Goal: Navigation & Orientation: Find specific page/section

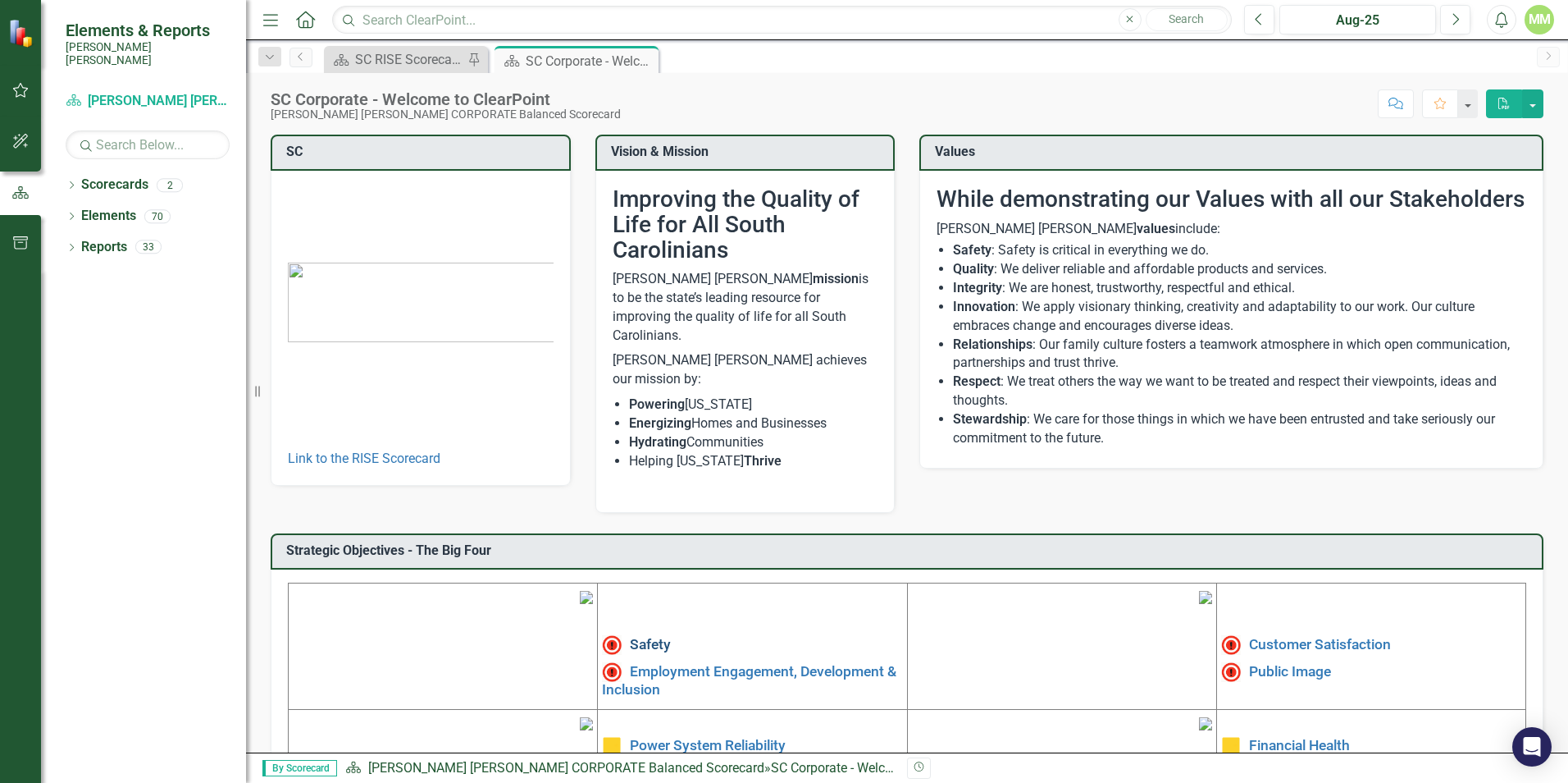
click at [635, 636] on link "Safety" at bounding box center [650, 643] width 41 height 16
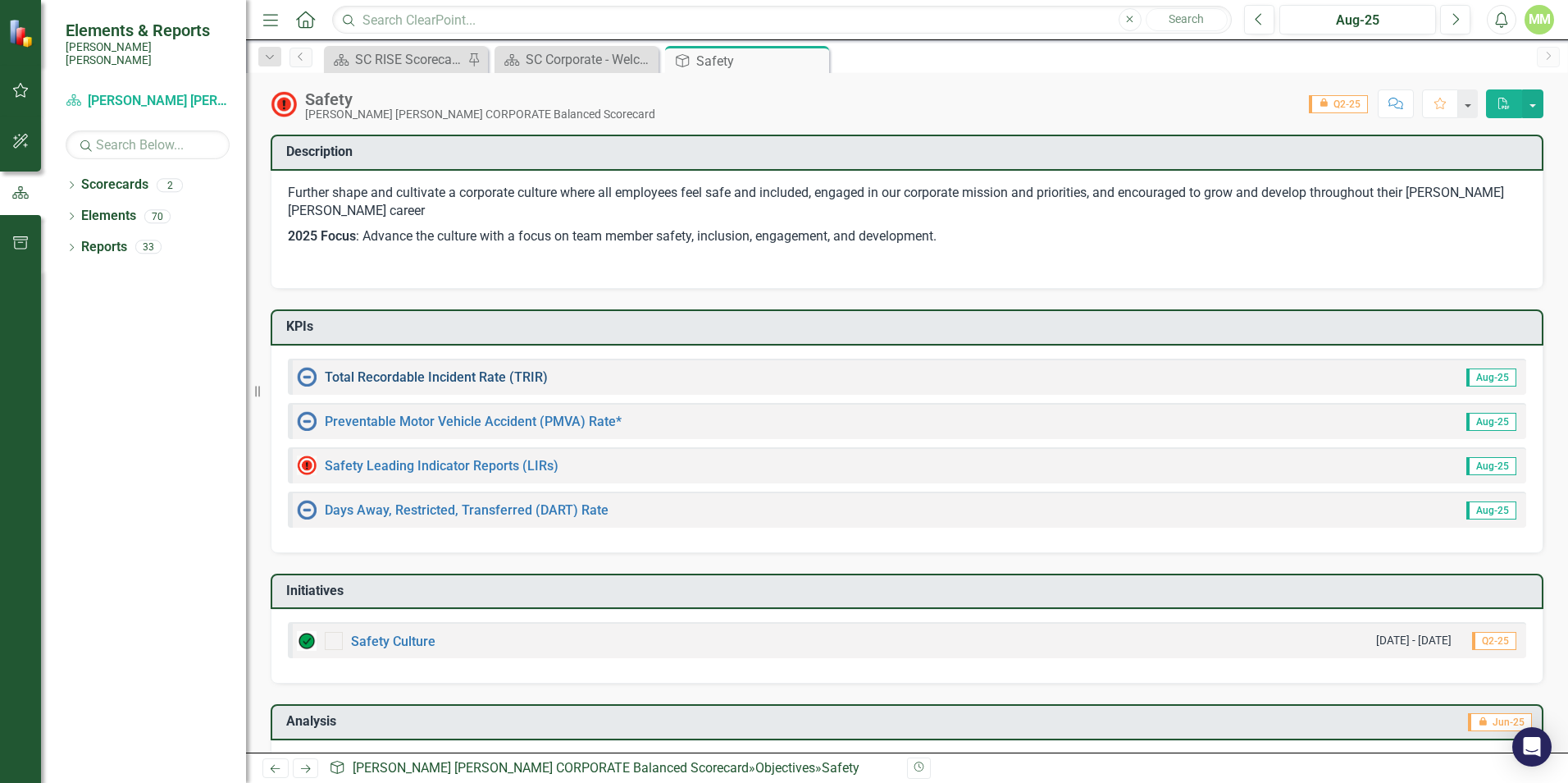
click at [479, 375] on link "Total Recordable Incident Rate (TRIR)" at bounding box center [436, 376] width 223 height 16
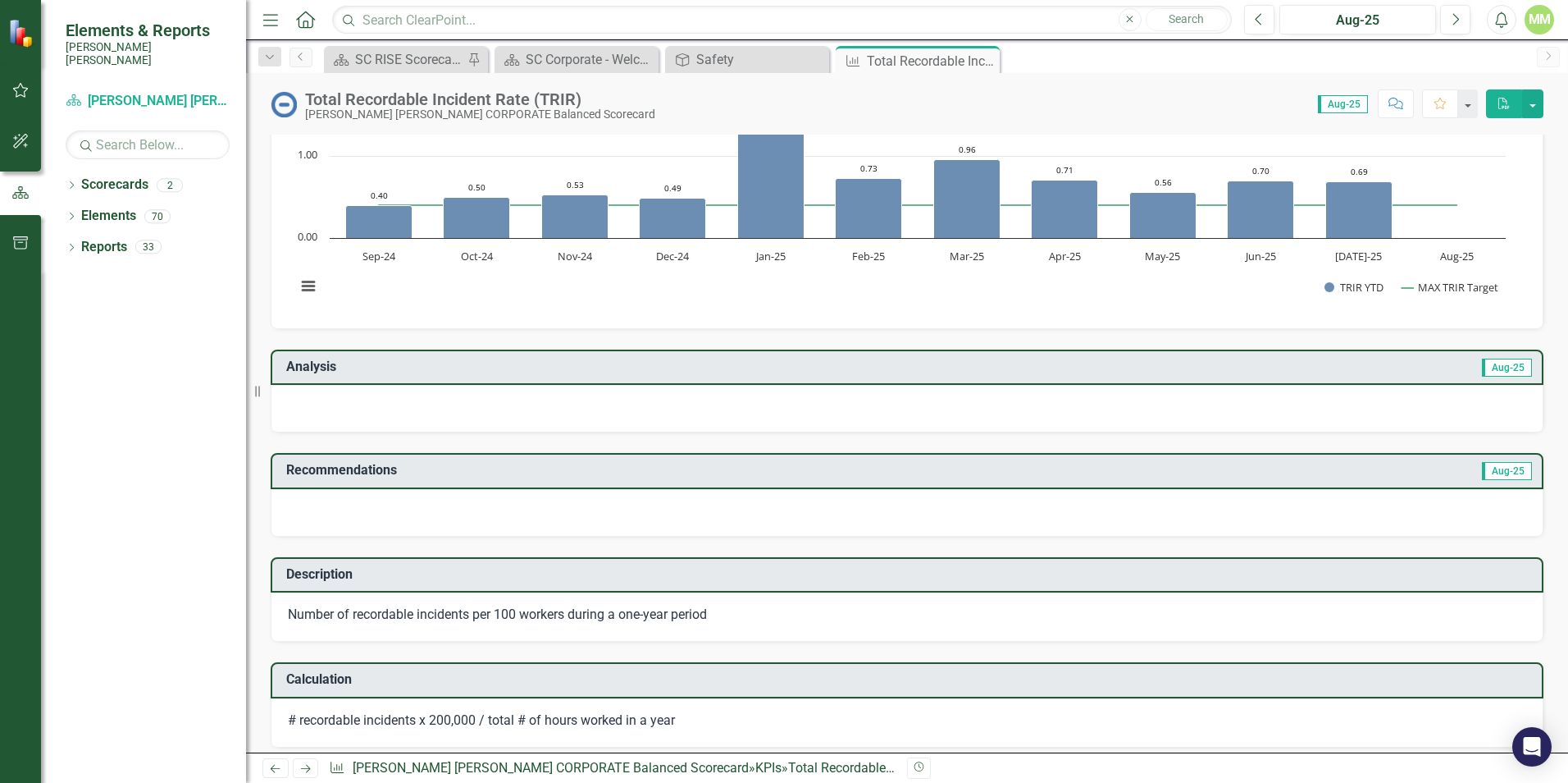
scroll to position [82, 0]
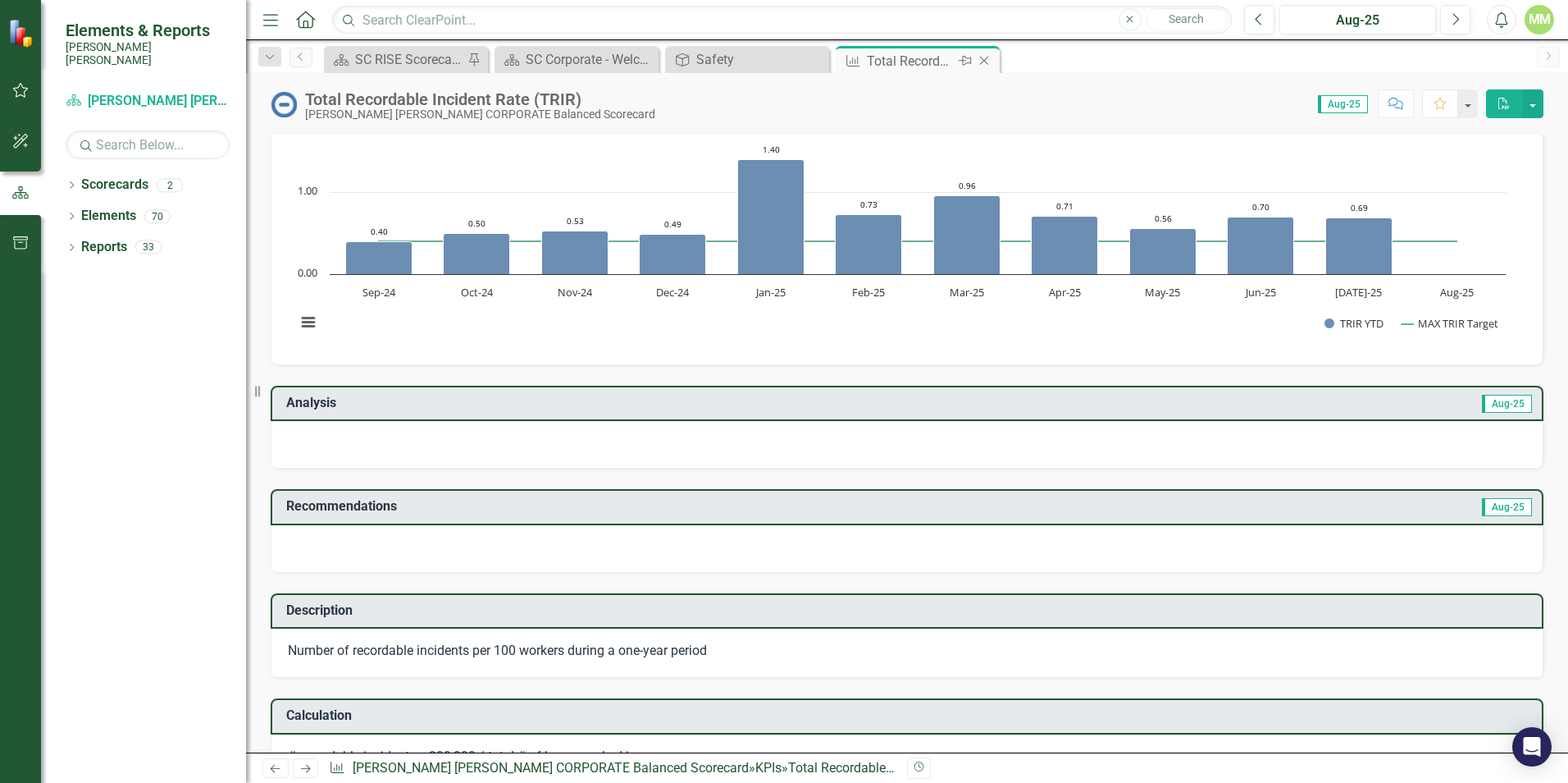
click at [990, 62] on icon "Close" at bounding box center [983, 61] width 16 height 13
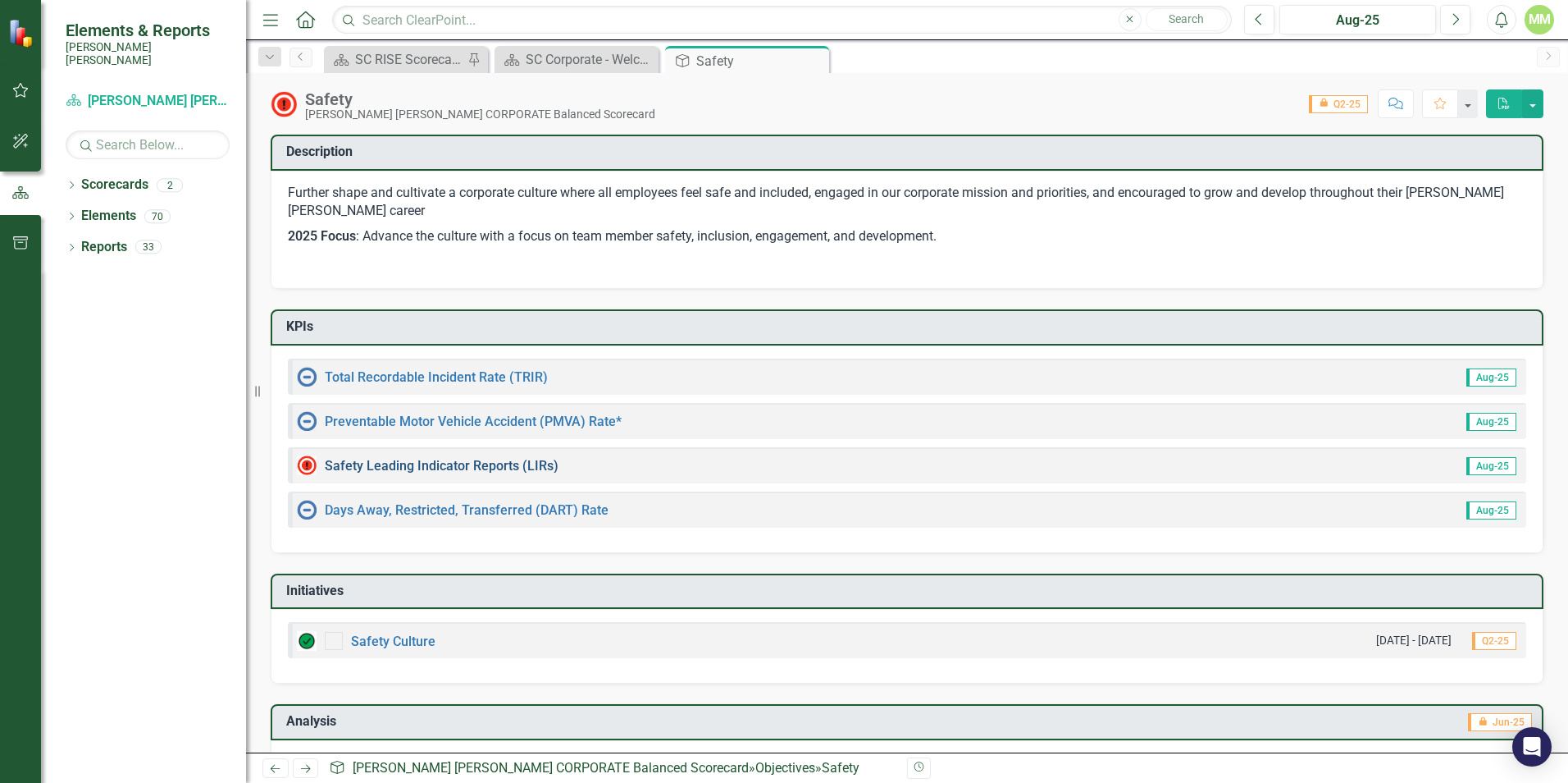
click at [501, 464] on link "Safety Leading Indicator Reports (LIRs)" at bounding box center [441, 466] width 234 height 16
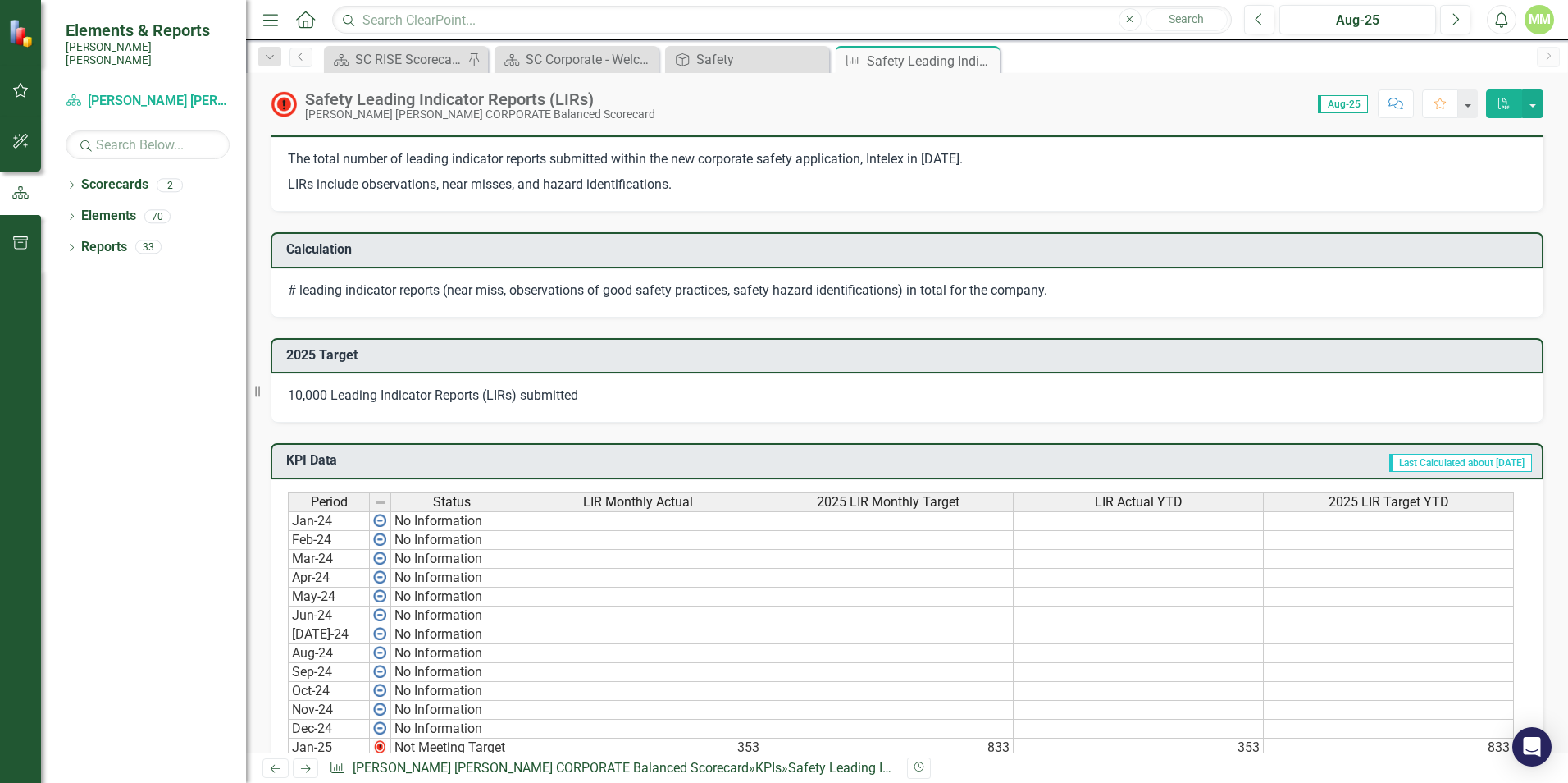
scroll to position [575, 0]
click at [385, 66] on div "SC RISE Scorecard - Welcome to ClearPoint" at bounding box center [408, 59] width 108 height 21
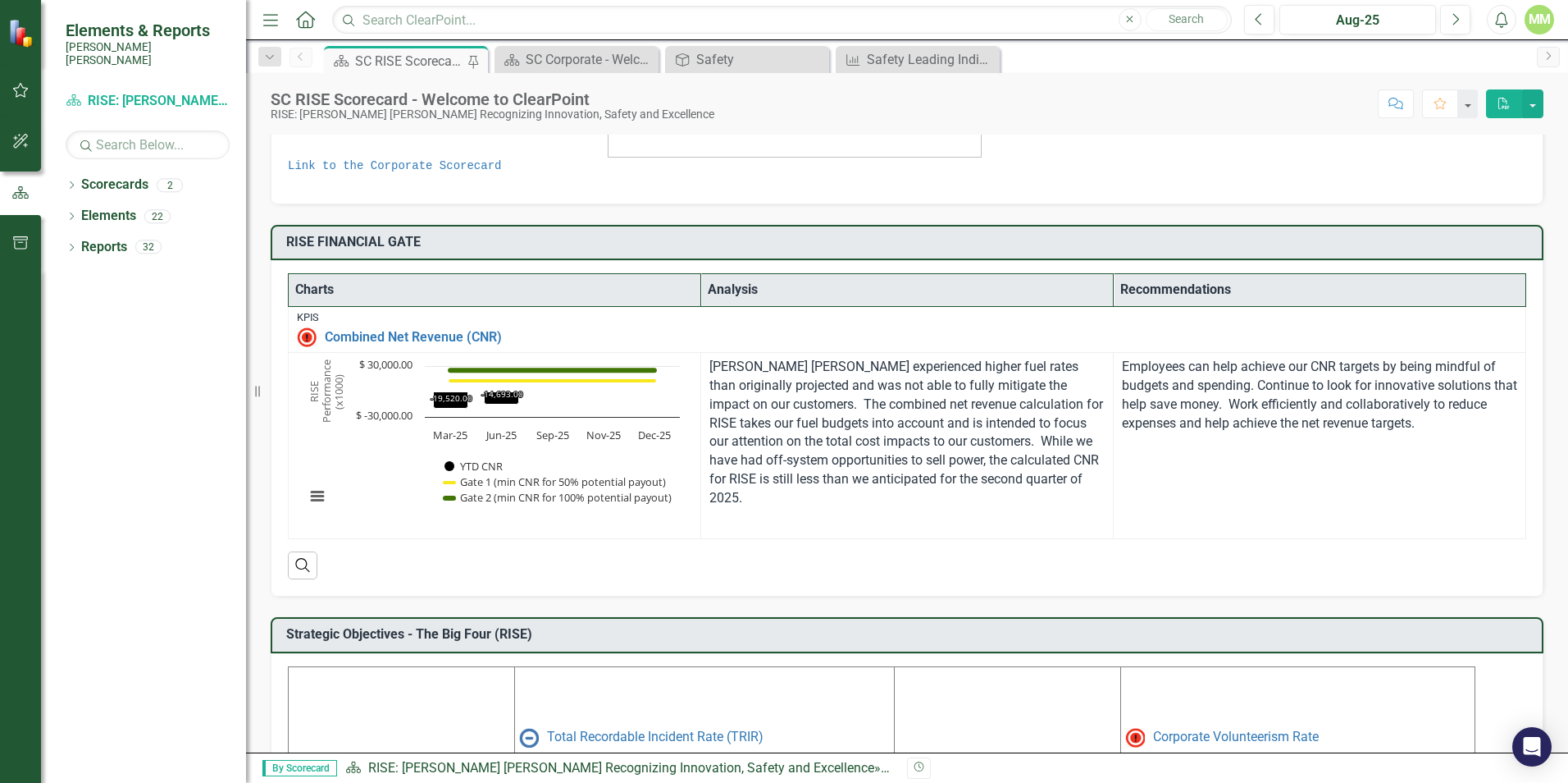
scroll to position [71, 0]
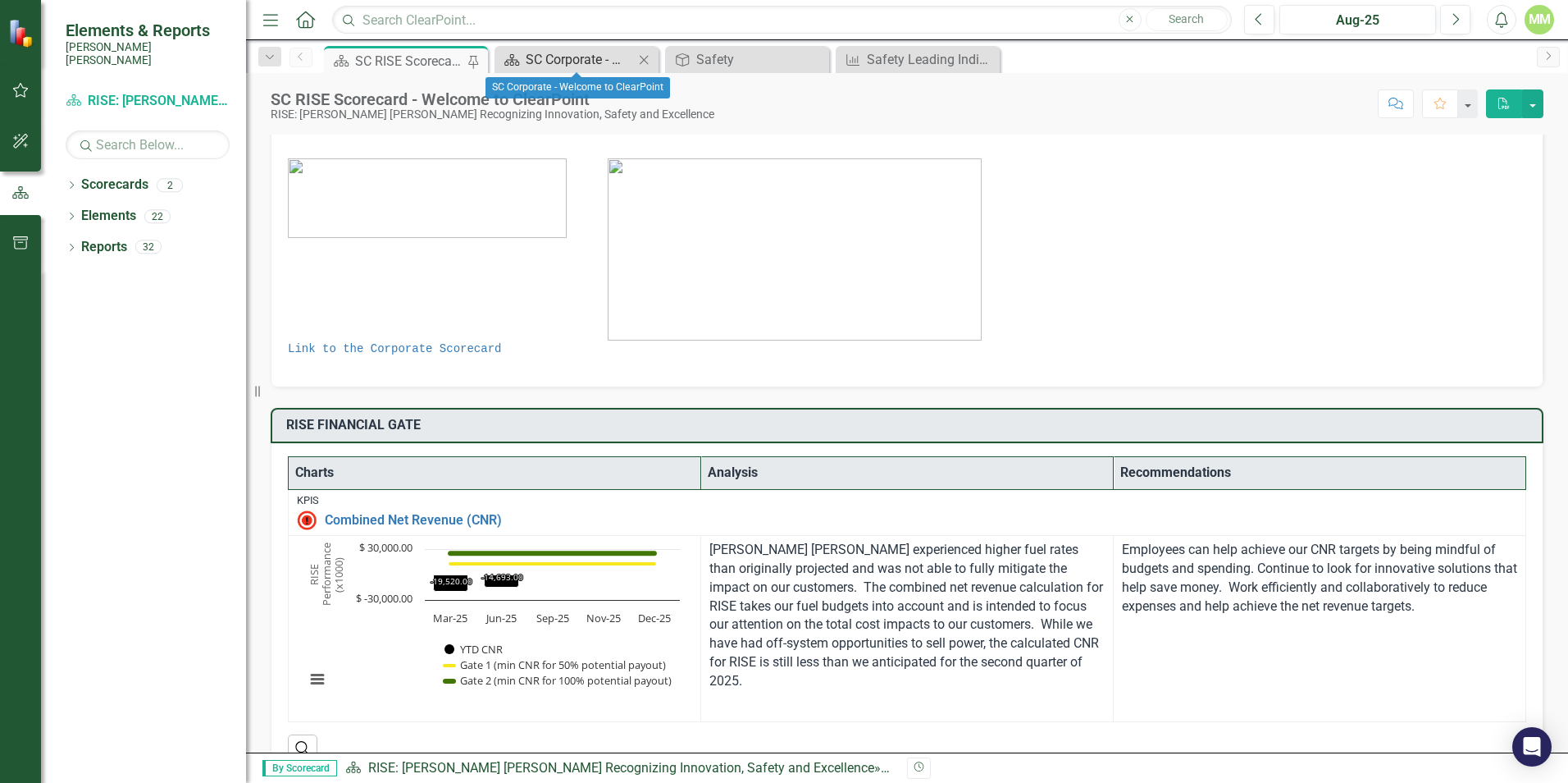
click at [562, 53] on div "SC Corporate - Welcome to ClearPoint" at bounding box center [579, 59] width 108 height 21
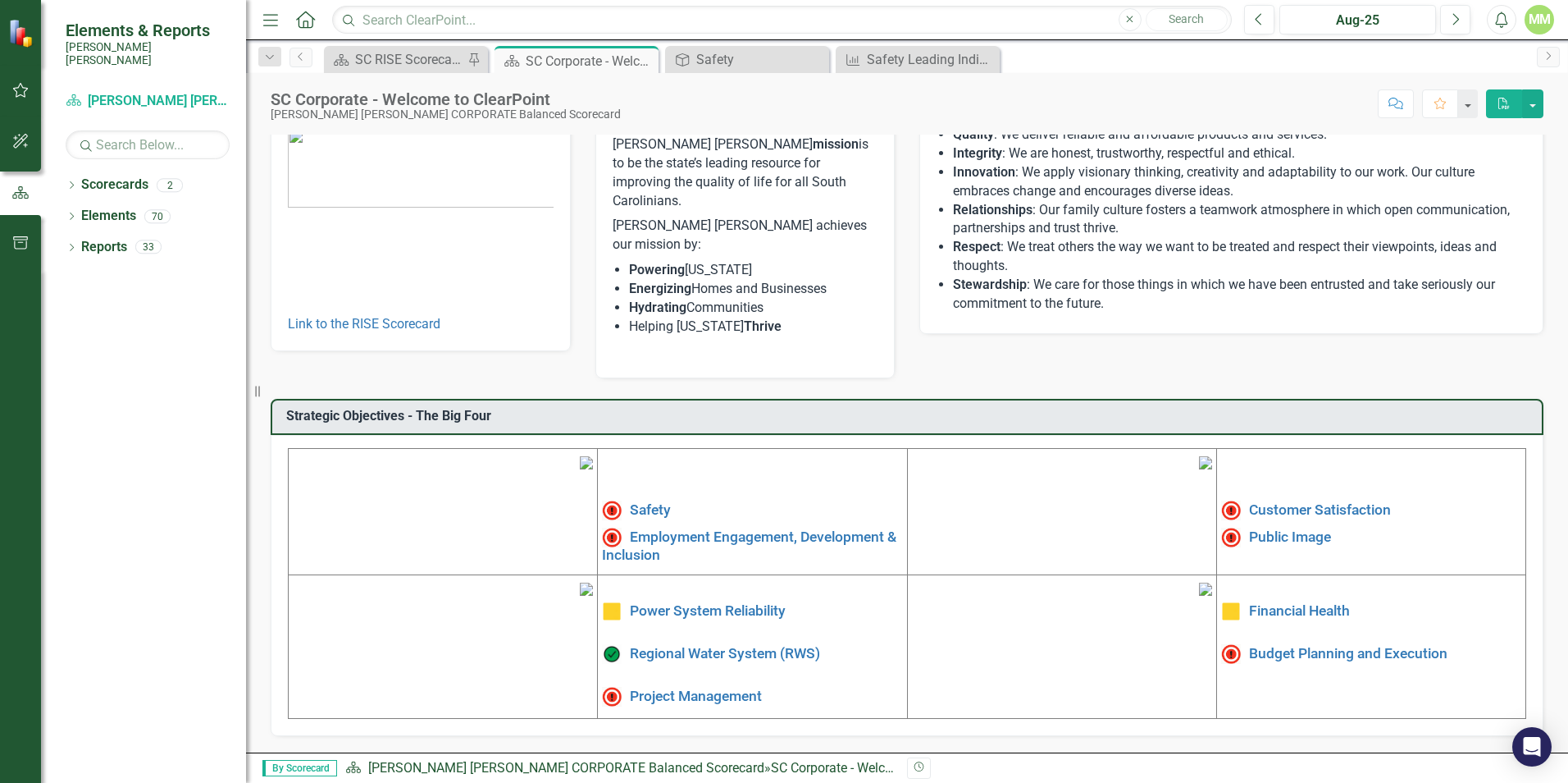
scroll to position [247, 0]
click at [653, 528] on link "Employment Engagement, Development & Inclusion" at bounding box center [749, 545] width 295 height 35
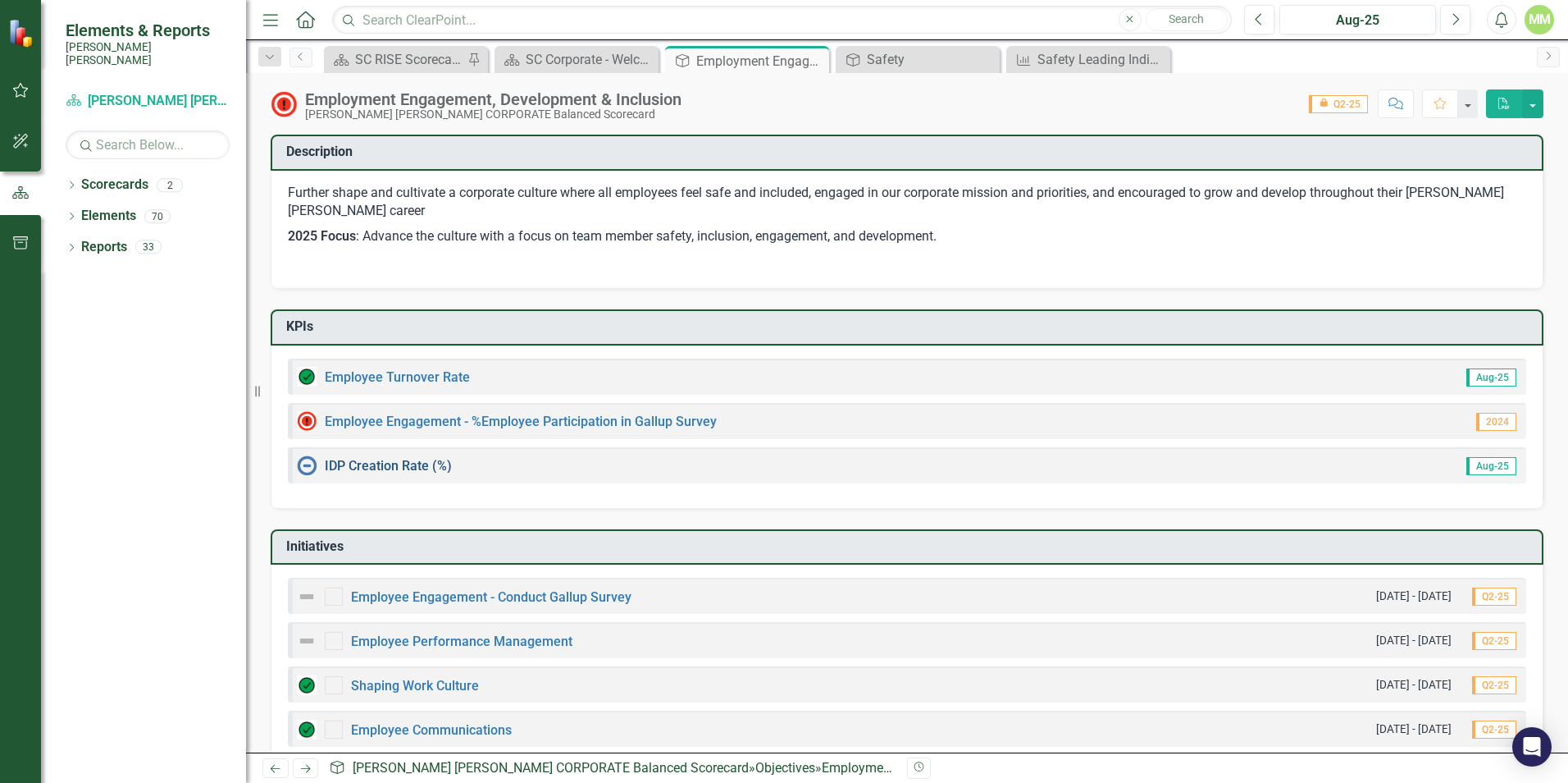
click at [352, 468] on link "IDP Creation Rate (%)" at bounding box center [388, 466] width 127 height 16
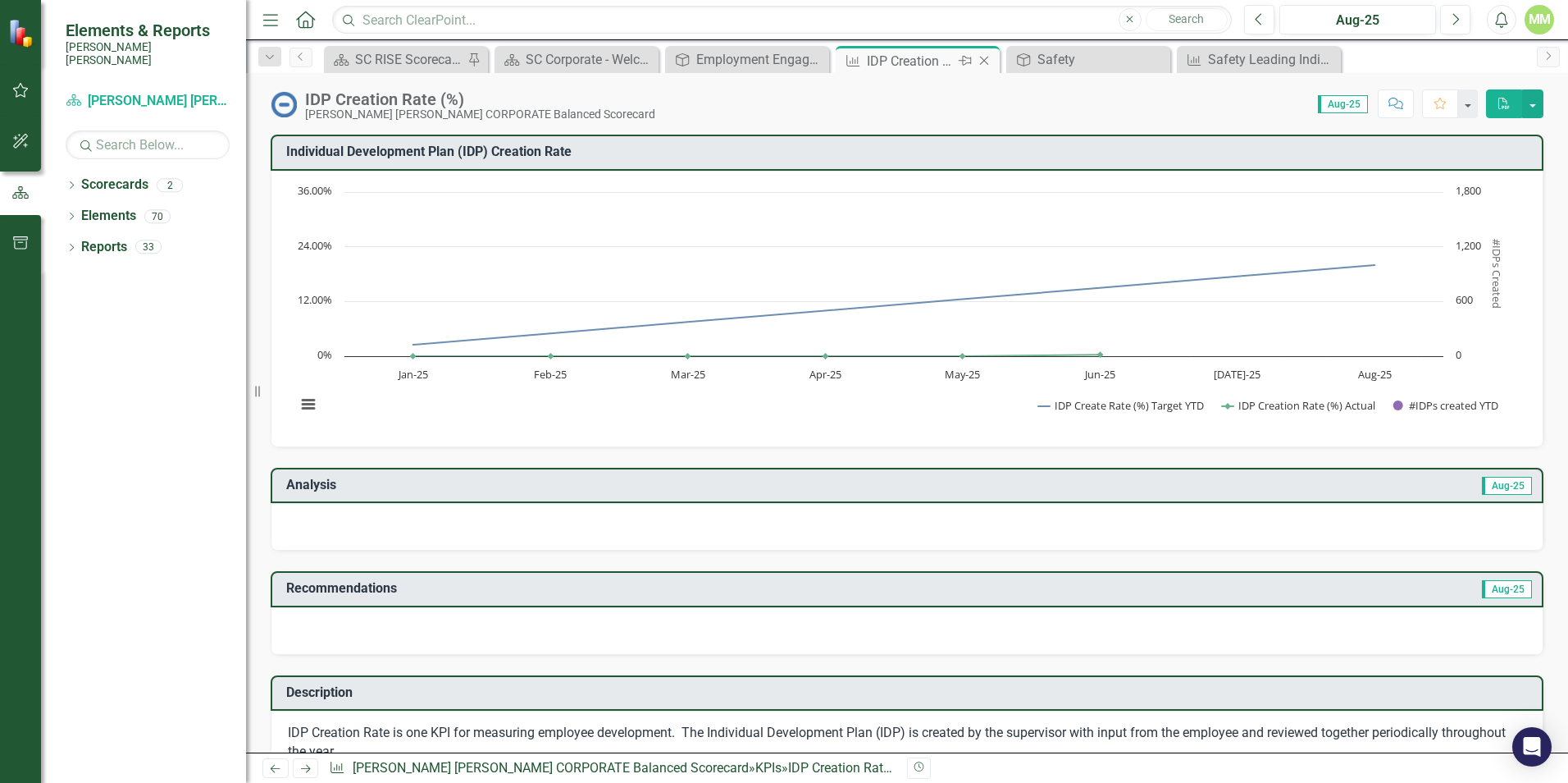
click at [990, 63] on icon "Close" at bounding box center [983, 61] width 16 height 13
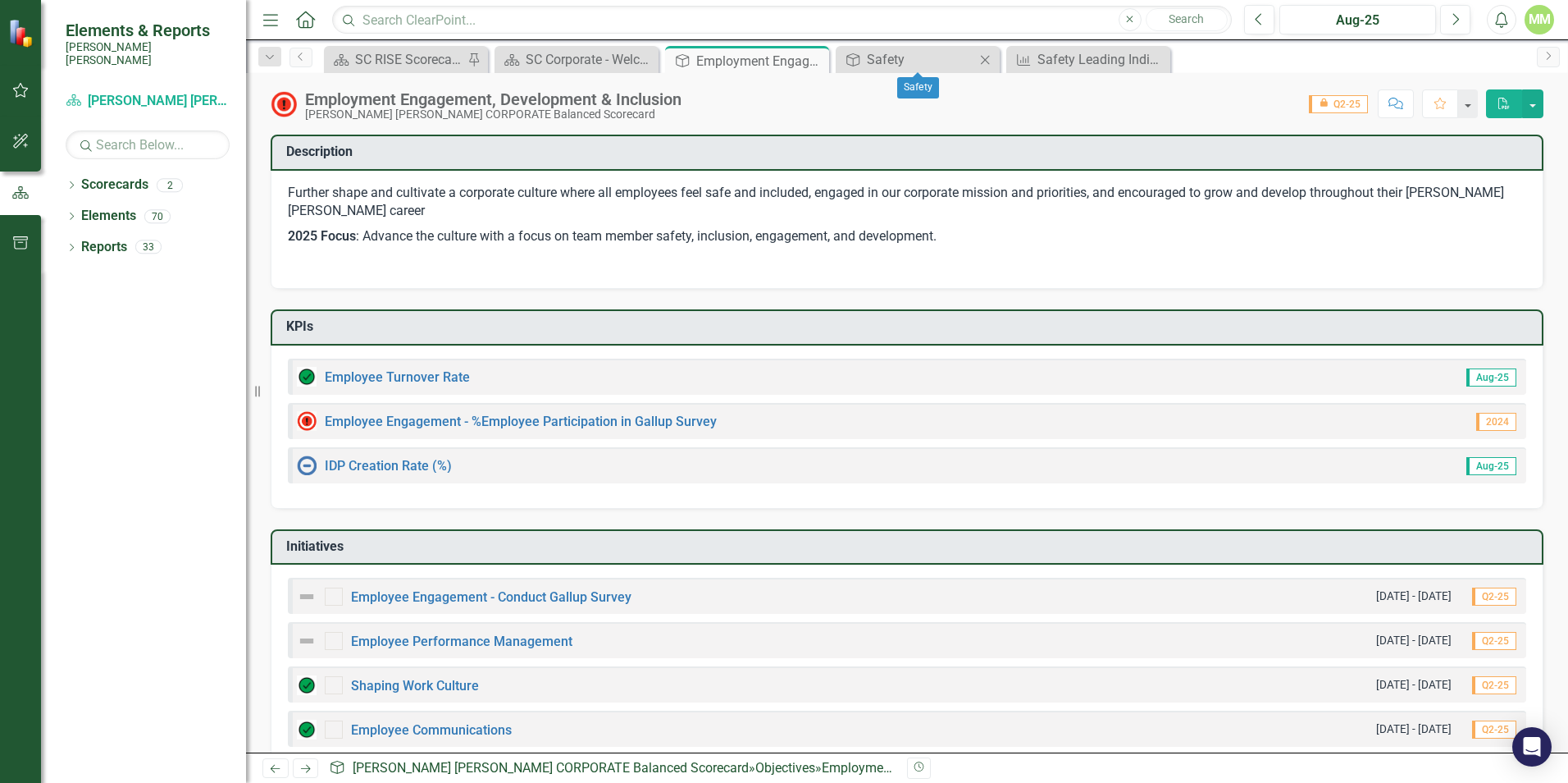
click at [986, 60] on icon "Close" at bounding box center [984, 60] width 16 height 13
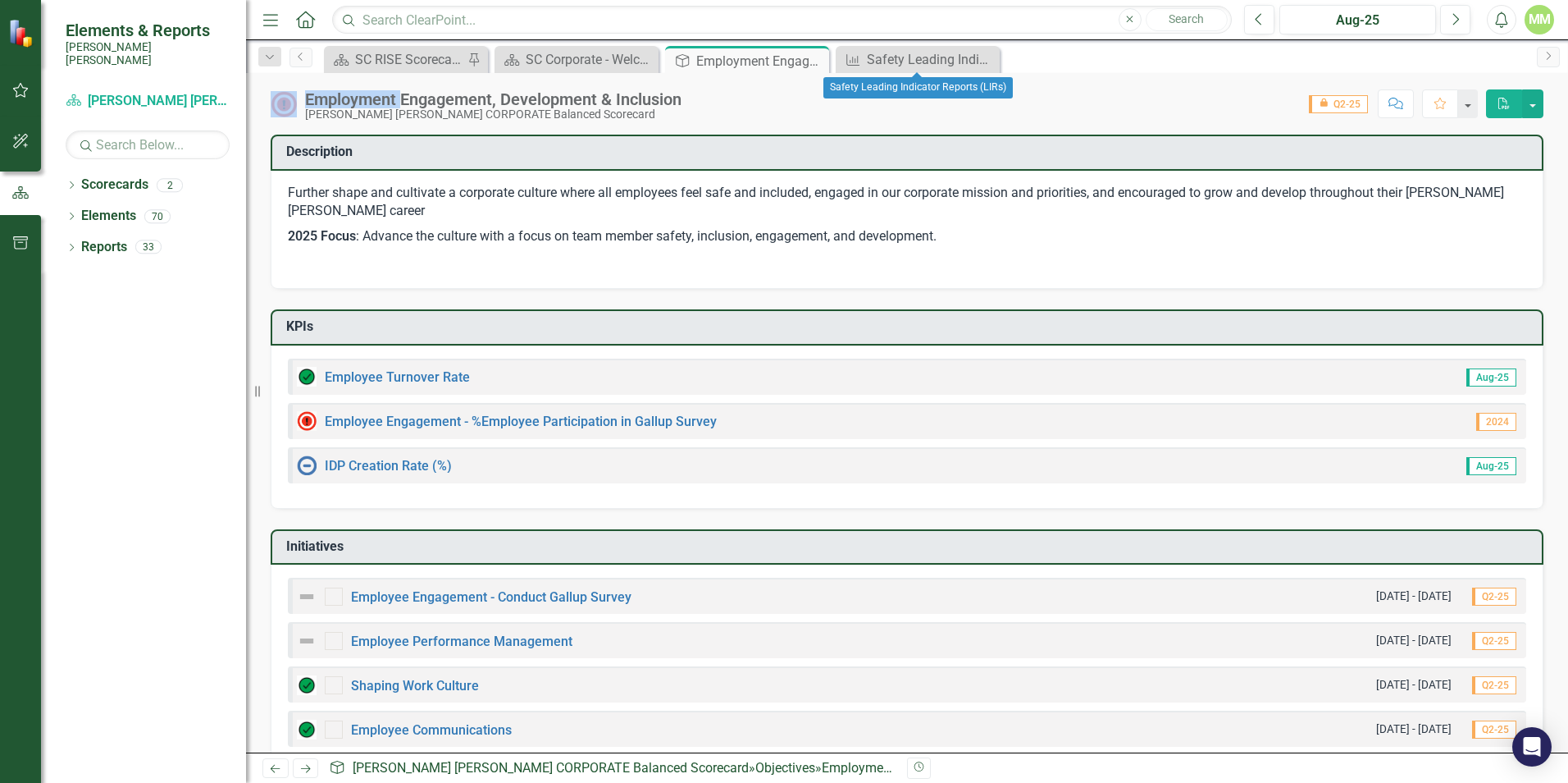
click at [0, 0] on icon "Close" at bounding box center [0, 0] width 0 height 0
